Goal: Find specific fact: Find specific fact

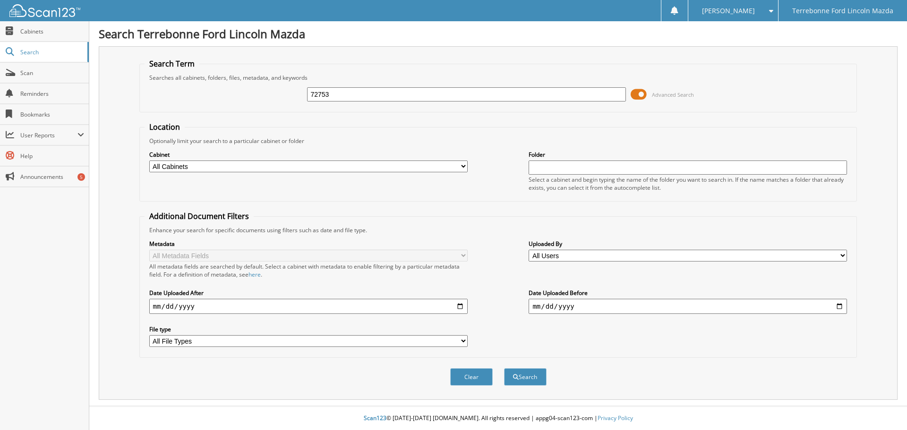
type input "72753"
click at [504, 368] on button "Search" at bounding box center [525, 376] width 43 height 17
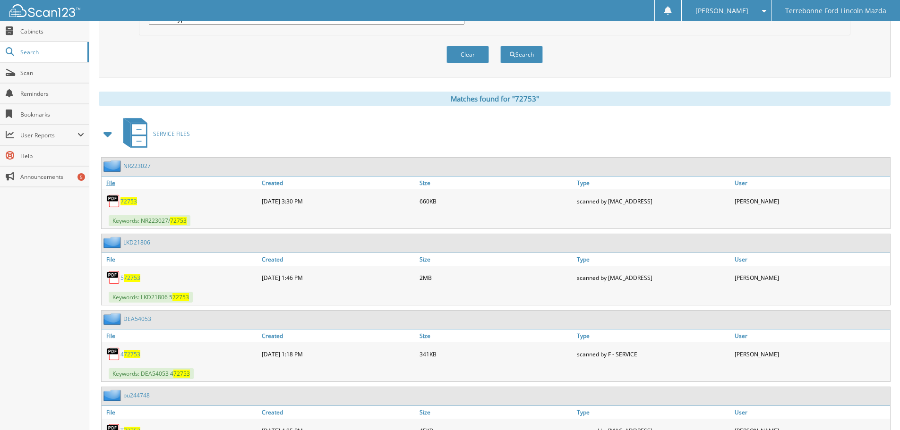
scroll to position [331, 0]
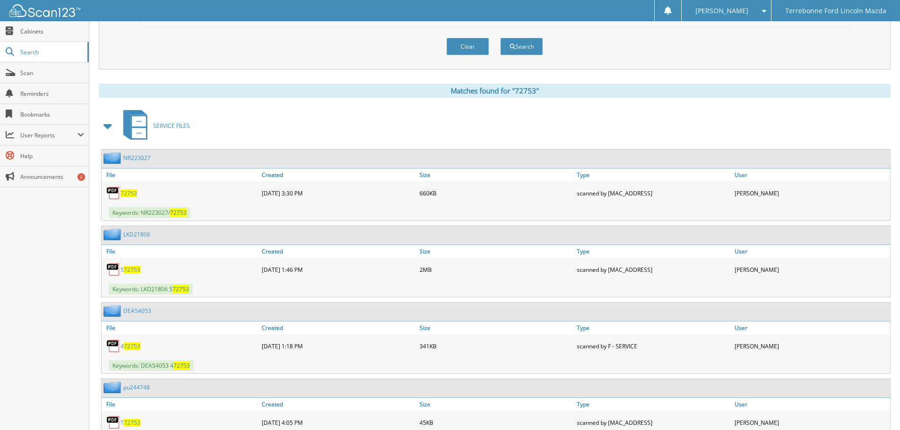
click at [128, 192] on span "72753" at bounding box center [128, 193] width 17 height 8
